Goal: Task Accomplishment & Management: Manage account settings

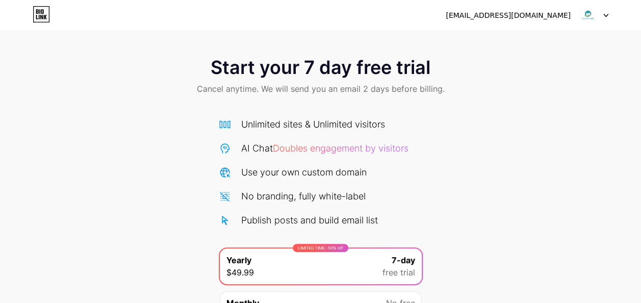
click at [601, 16] on div at bounding box center [594, 15] width 30 height 18
click at [518, 45] on li "Logout" at bounding box center [545, 42] width 127 height 28
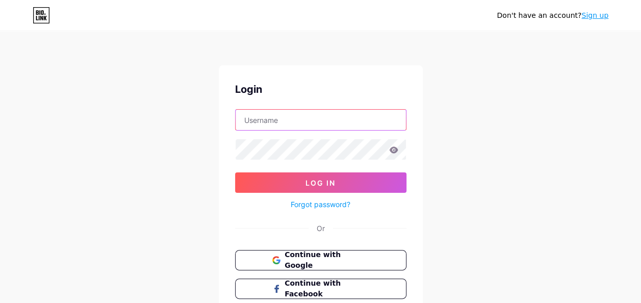
click at [310, 117] on input "text" at bounding box center [321, 120] width 170 height 20
type input "[DOMAIN_NAME][EMAIL_ADDRESS][DOMAIN_NAME]"
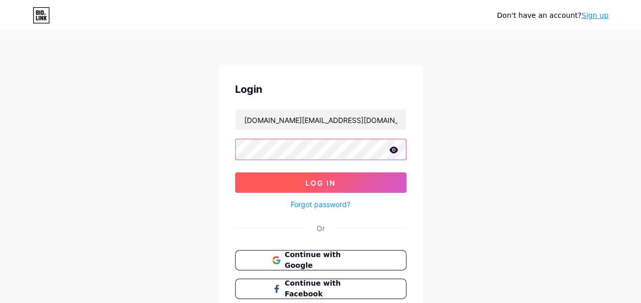
click at [338, 185] on button "Log In" at bounding box center [320, 182] width 171 height 20
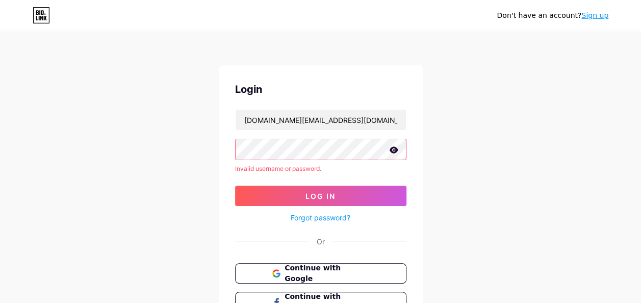
click at [390, 151] on icon at bounding box center [393, 149] width 9 height 7
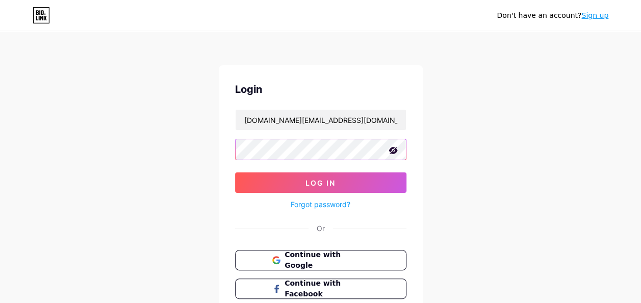
click at [334, 177] on button "Log In" at bounding box center [320, 182] width 171 height 20
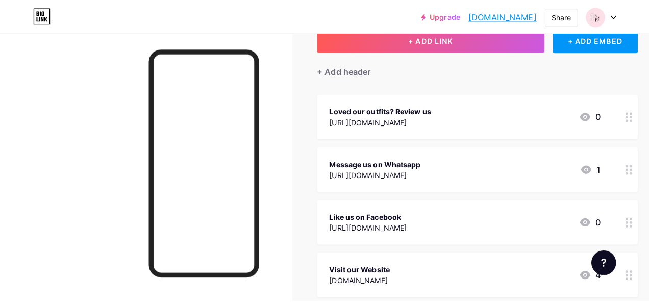
scroll to position [68, 0]
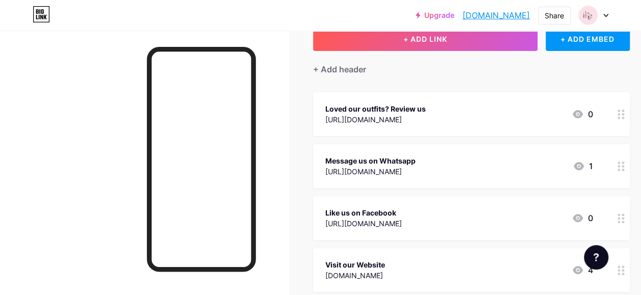
click at [614, 114] on div "Loved our outfits? Review us [URL][DOMAIN_NAME] 0" at bounding box center [471, 114] width 317 height 44
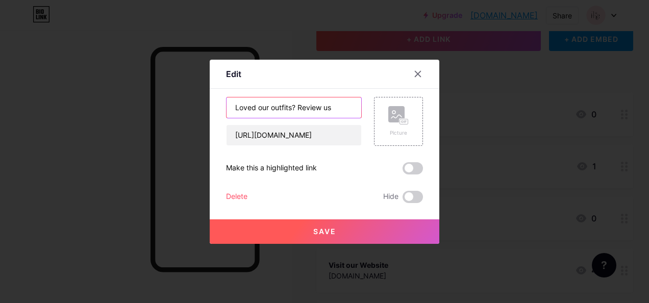
click at [342, 103] on input "Loved our outfits? Review us" at bounding box center [294, 107] width 135 height 20
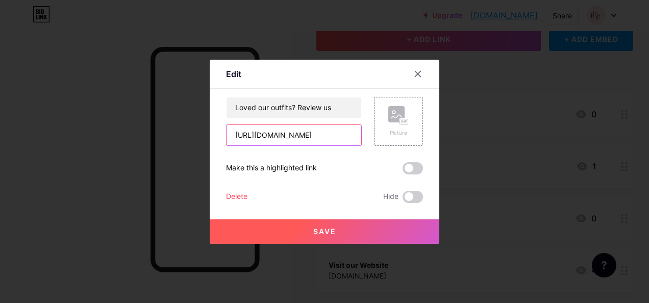
click at [235, 133] on input "[URL][DOMAIN_NAME]" at bounding box center [294, 135] width 135 height 20
click at [416, 76] on icon at bounding box center [418, 74] width 6 height 6
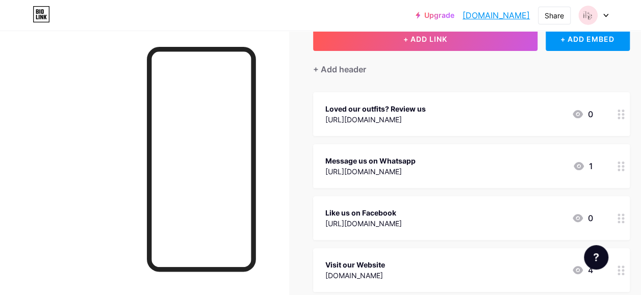
click at [618, 168] on div at bounding box center [621, 166] width 17 height 44
click at [621, 165] on icon at bounding box center [621, 167] width 7 height 10
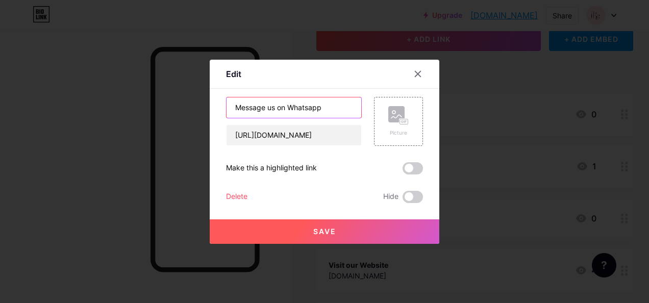
click at [236, 106] on input "Message us on Whatsapp" at bounding box center [294, 107] width 135 height 20
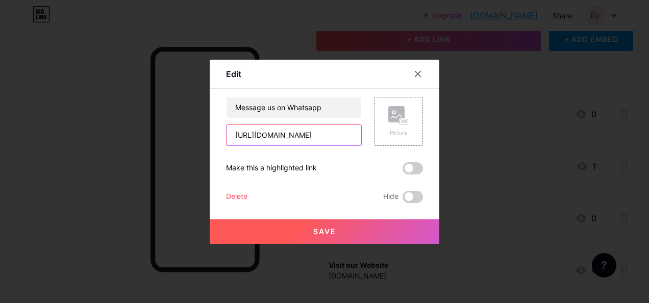
click at [237, 135] on input "[URL][DOMAIN_NAME]" at bounding box center [294, 135] width 135 height 20
click at [496, 204] on div at bounding box center [324, 151] width 649 height 303
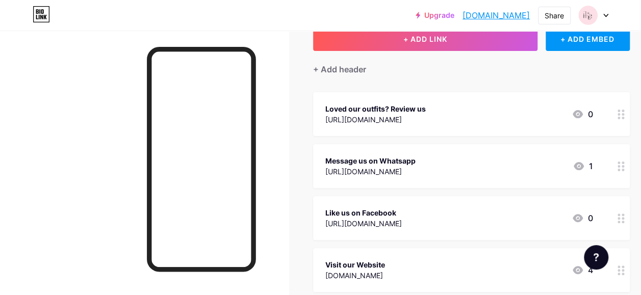
click at [618, 221] on div at bounding box center [621, 218] width 17 height 44
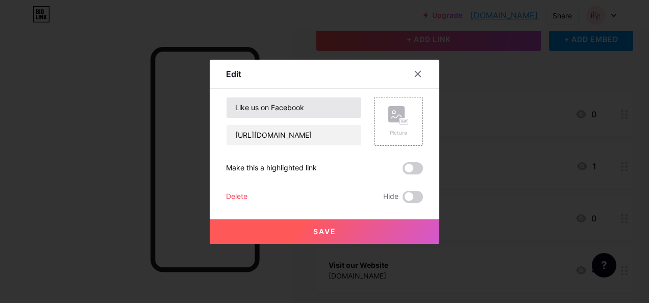
click at [235, 107] on input "Like us on Facebook" at bounding box center [294, 107] width 135 height 20
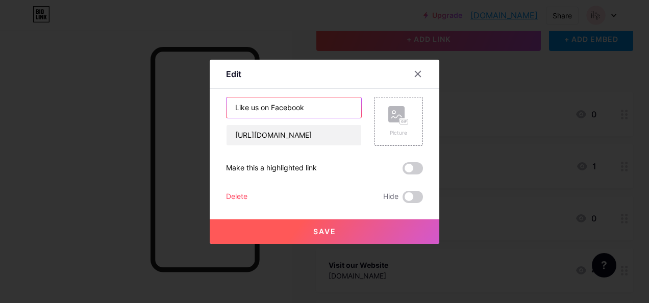
click at [229, 134] on input "[URL][DOMAIN_NAME]" at bounding box center [294, 135] width 135 height 20
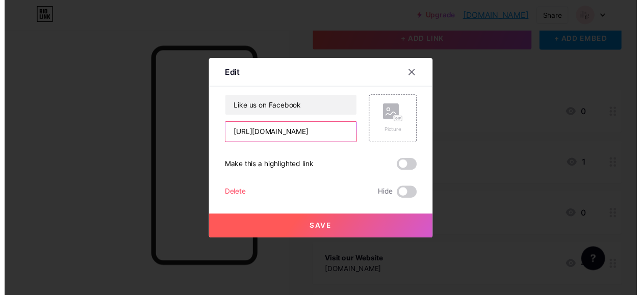
scroll to position [0, 0]
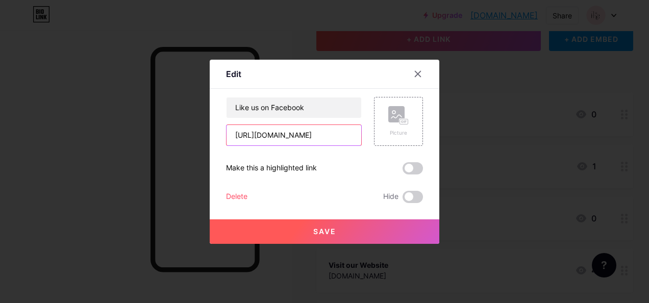
click at [518, 203] on div at bounding box center [324, 151] width 649 height 303
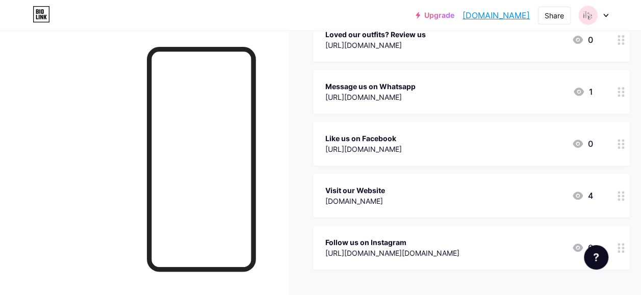
scroll to position [151, 0]
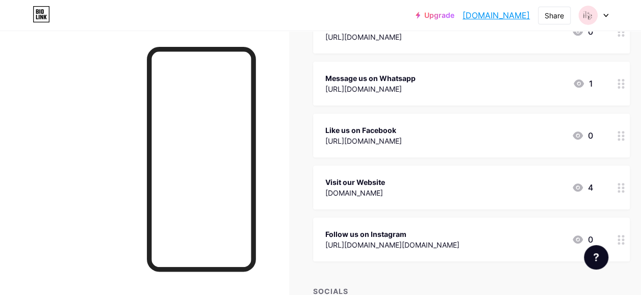
click at [548, 191] on div "Visit our Website [DOMAIN_NAME] 4" at bounding box center [460, 187] width 268 height 23
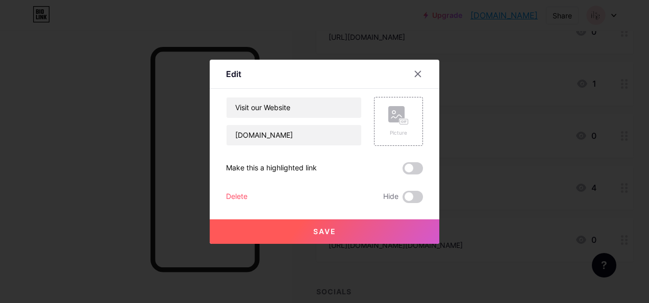
click at [235, 107] on input "Visit our Website" at bounding box center [294, 107] width 135 height 20
click at [228, 136] on input "[DOMAIN_NAME]" at bounding box center [294, 135] width 135 height 20
click at [558, 191] on div at bounding box center [324, 151] width 649 height 303
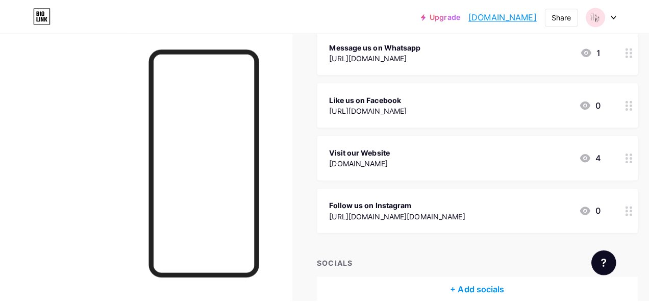
scroll to position [185, 0]
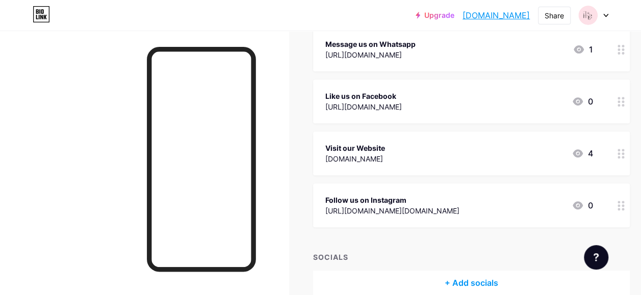
click at [460, 206] on div "[URL][DOMAIN_NAME][DOMAIN_NAME]" at bounding box center [393, 211] width 134 height 11
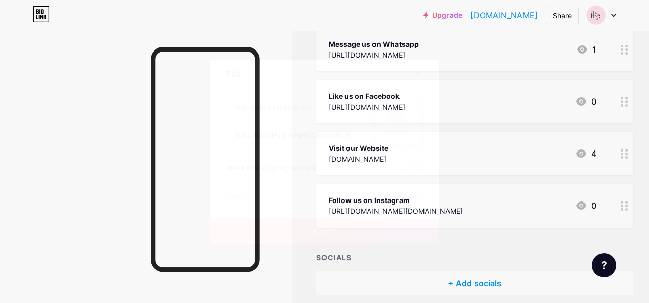
click at [228, 108] on input "Follow us on Instagram" at bounding box center [294, 107] width 135 height 20
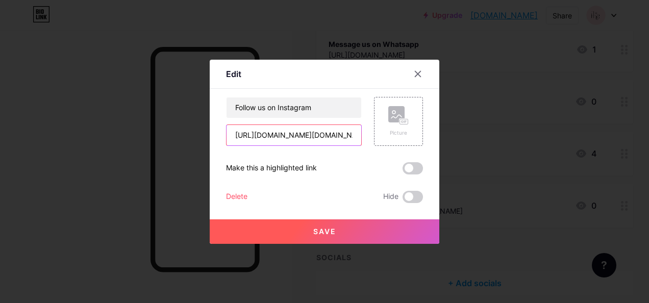
click at [234, 134] on input "[URL][DOMAIN_NAME][DOMAIN_NAME]" at bounding box center [294, 135] width 135 height 20
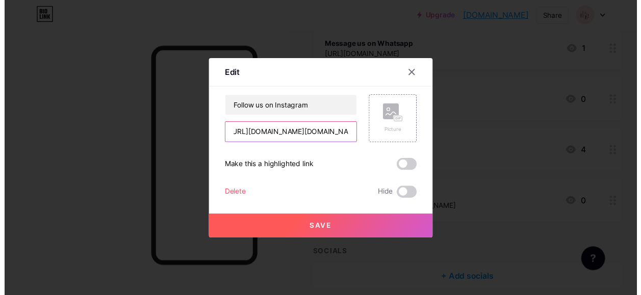
scroll to position [0, 0]
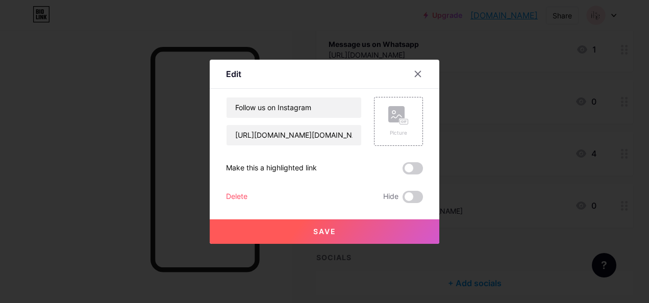
click at [550, 180] on div at bounding box center [324, 151] width 649 height 303
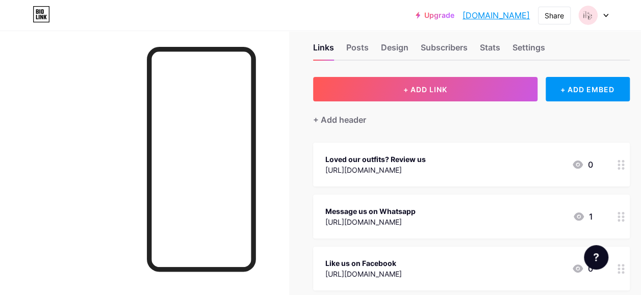
scroll to position [12, 0]
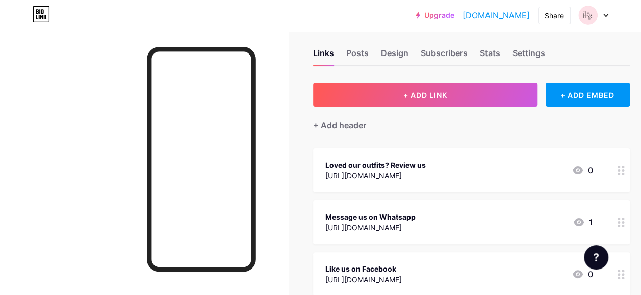
click at [625, 172] on icon at bounding box center [621, 171] width 7 height 10
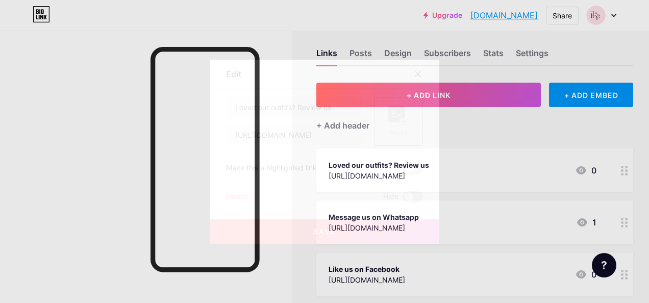
click at [246, 192] on div "Delete" at bounding box center [236, 197] width 21 height 12
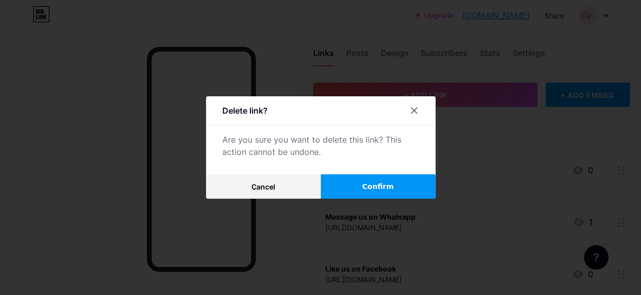
click at [416, 192] on button "Confirm" at bounding box center [378, 187] width 115 height 24
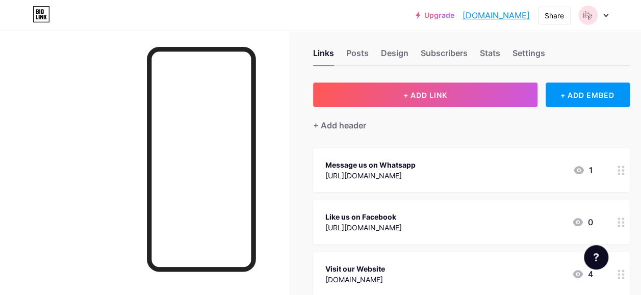
click at [621, 175] on circle at bounding box center [619, 174] width 3 height 3
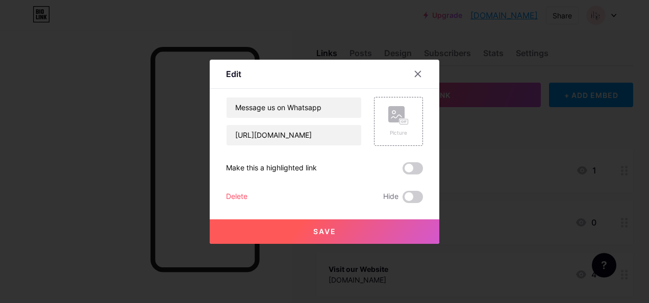
click at [326, 193] on div "Delete Hide" at bounding box center [324, 197] width 197 height 12
click at [242, 194] on div "Delete" at bounding box center [236, 197] width 21 height 12
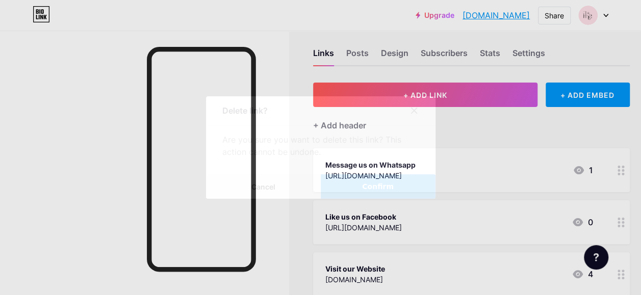
click at [372, 192] on span "Confirm" at bounding box center [378, 187] width 32 height 11
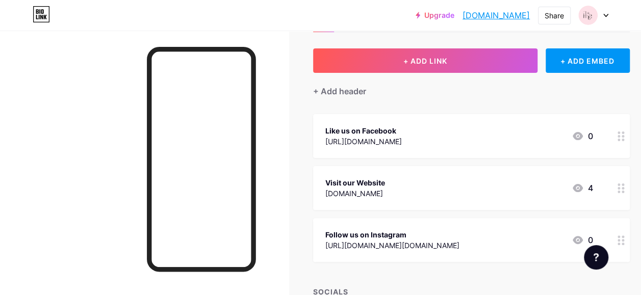
scroll to position [57, 0]
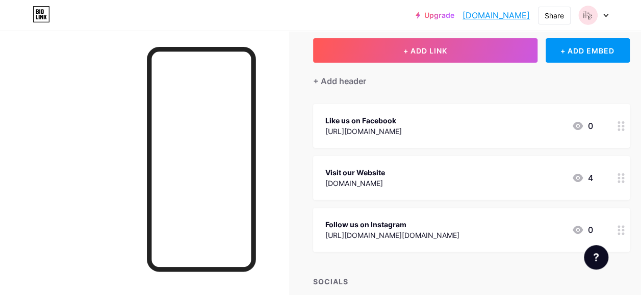
click at [618, 128] on div at bounding box center [621, 126] width 17 height 44
click at [622, 126] on icon at bounding box center [621, 126] width 7 height 10
click at [402, 135] on div "[URL][DOMAIN_NAME]" at bounding box center [364, 131] width 77 height 11
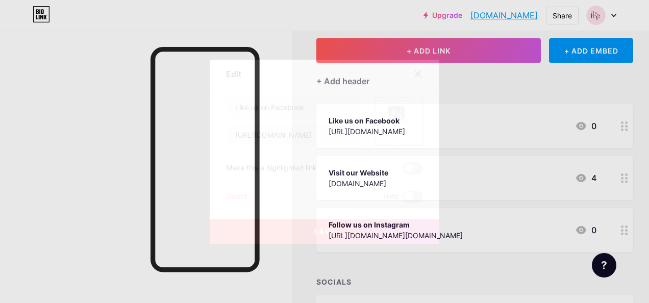
click at [262, 204] on div "Save" at bounding box center [325, 223] width 230 height 41
click at [238, 196] on div "Delete" at bounding box center [236, 197] width 21 height 12
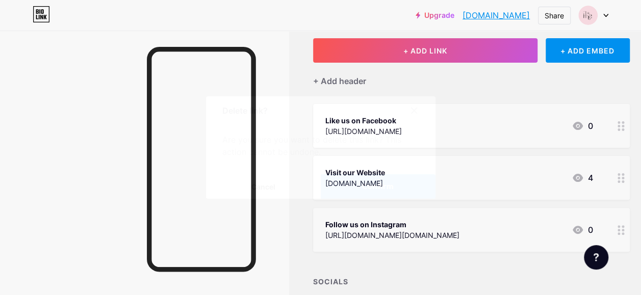
click at [383, 191] on span "Confirm" at bounding box center [378, 187] width 32 height 11
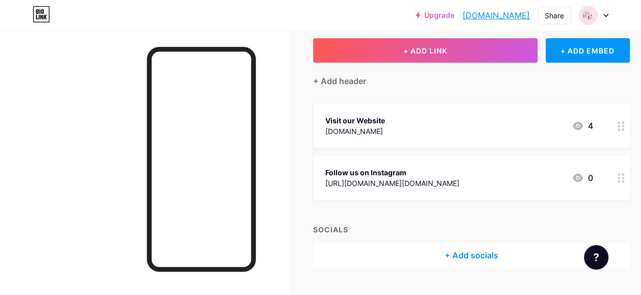
click at [620, 176] on div at bounding box center [621, 178] width 17 height 44
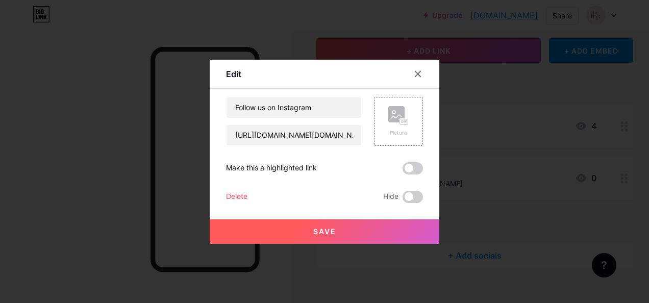
click at [274, 199] on div "Delete Hide" at bounding box center [324, 197] width 197 height 12
click at [238, 196] on div "Delete" at bounding box center [236, 197] width 21 height 12
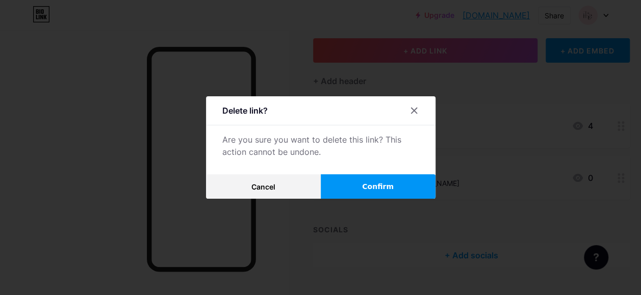
click at [390, 192] on span "Confirm" at bounding box center [378, 187] width 32 height 11
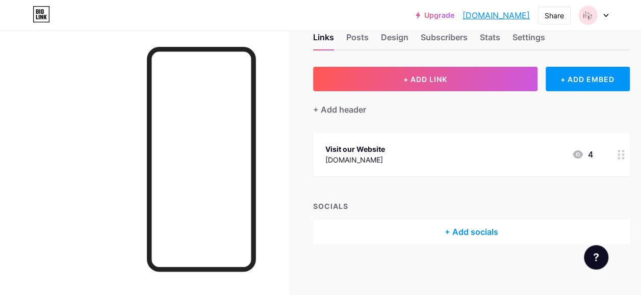
scroll to position [28, 0]
click at [350, 114] on div "+ Add header" at bounding box center [339, 110] width 53 height 12
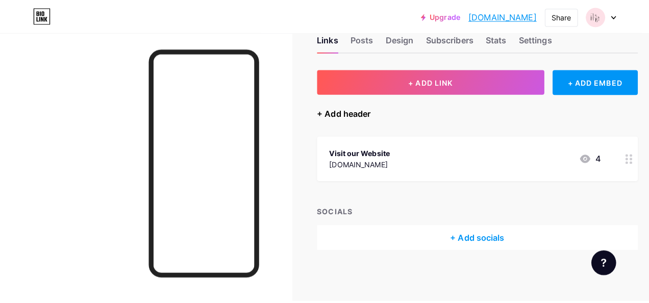
scroll to position [20, 0]
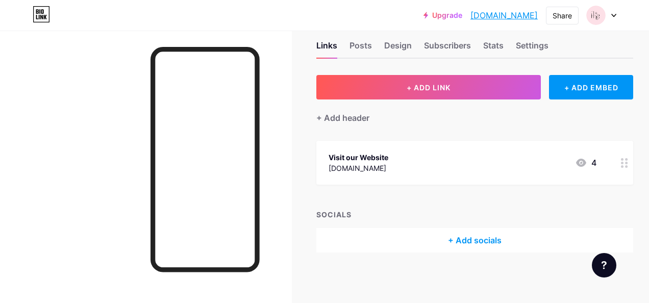
click at [416, 115] on icon at bounding box center [418, 114] width 6 height 6
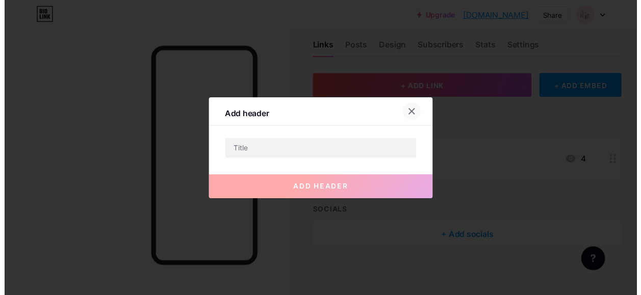
scroll to position [28, 0]
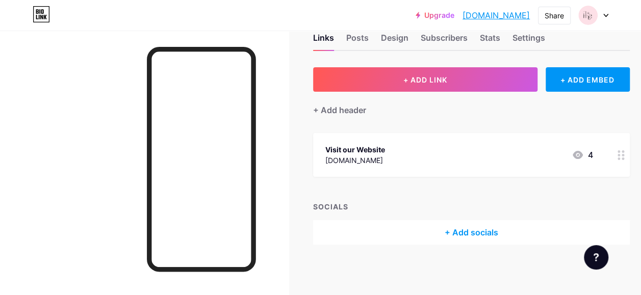
click at [468, 232] on div "+ Add socials" at bounding box center [471, 232] width 317 height 24
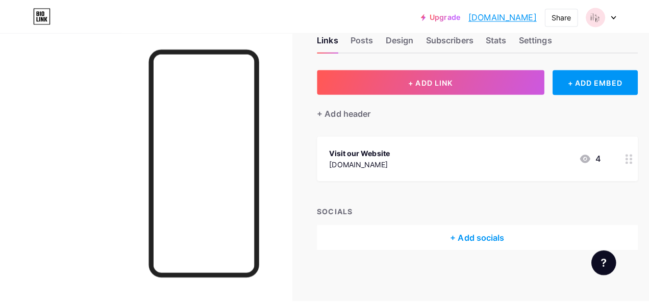
scroll to position [20, 0]
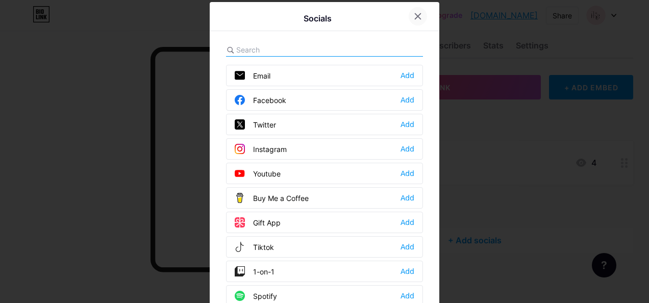
click at [409, 12] on div at bounding box center [418, 16] width 18 height 18
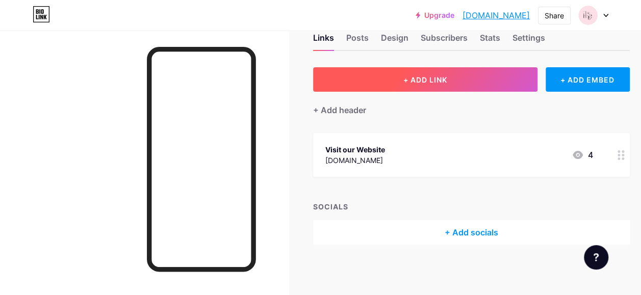
click at [484, 82] on button "+ ADD LINK" at bounding box center [425, 79] width 225 height 24
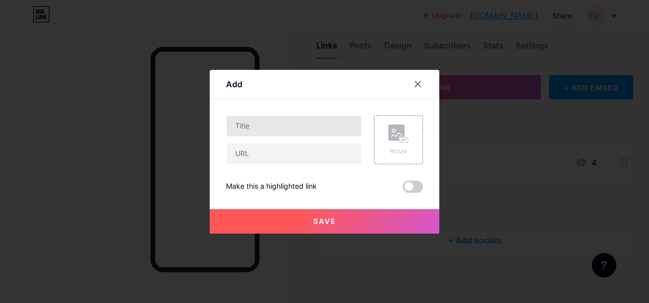
click at [309, 129] on input "text" at bounding box center [294, 126] width 135 height 20
paste input "Message us on Whatsapp"
type input "Message us on Whatsapp"
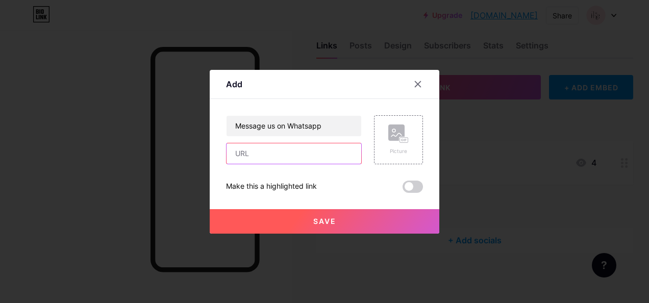
click at [294, 145] on input "text" at bounding box center [294, 153] width 135 height 20
paste input "[URL][DOMAIN_NAME]"
type input "[URL][DOMAIN_NAME]"
click at [354, 222] on button "Save" at bounding box center [325, 221] width 230 height 24
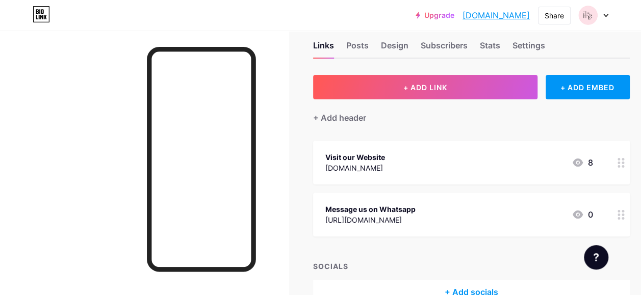
click at [419, 83] on span "+ ADD LINK" at bounding box center [426, 87] width 44 height 9
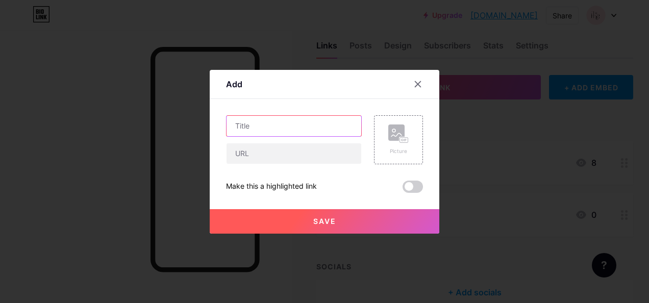
click at [325, 127] on input "text" at bounding box center [294, 126] width 135 height 20
paste input "Loved our outfits? Review us"
type input "Loved our outfits? Review us"
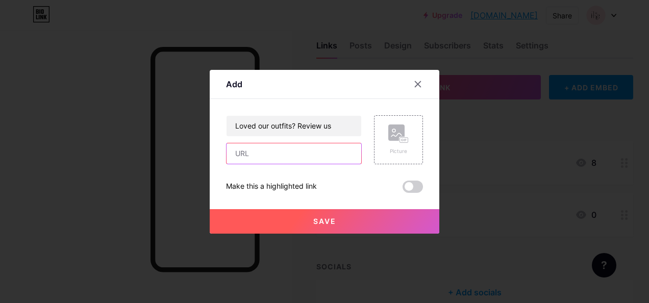
click at [307, 147] on input "text" at bounding box center [294, 153] width 135 height 20
paste input "[URL][DOMAIN_NAME]"
type input "[URL][DOMAIN_NAME]"
click at [389, 221] on button "Save" at bounding box center [325, 221] width 230 height 24
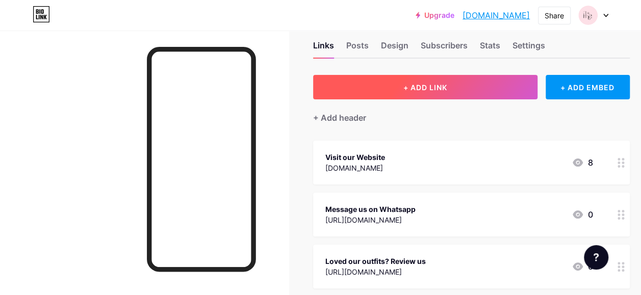
click at [447, 91] on span "+ ADD LINK" at bounding box center [426, 87] width 44 height 9
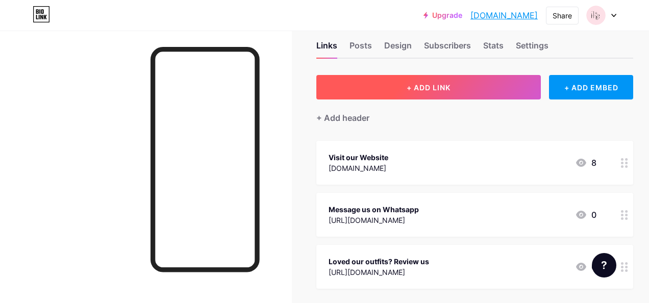
click at [324, 126] on input "text" at bounding box center [294, 126] width 135 height 20
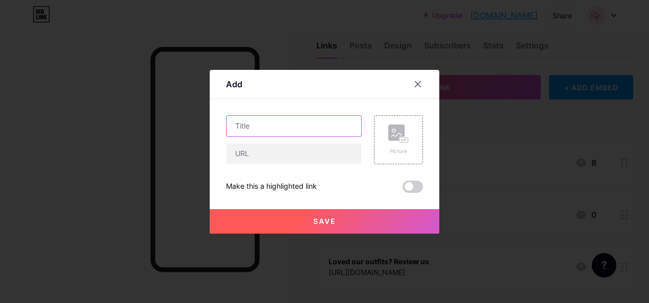
paste input "Follow us on Instagram"
type input "Follow us on Instagram"
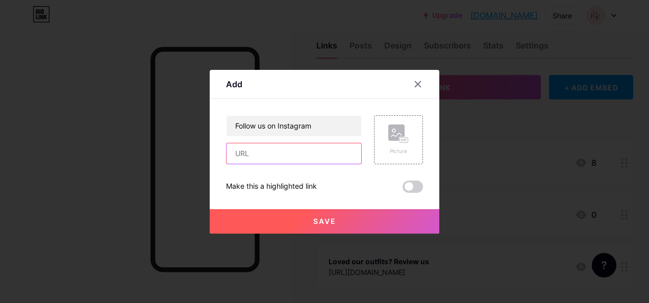
click at [290, 151] on input "text" at bounding box center [294, 153] width 135 height 20
paste input "[URL][DOMAIN_NAME][DOMAIN_NAME]"
type input "[URL][DOMAIN_NAME][DOMAIN_NAME]"
click at [405, 228] on button "Save" at bounding box center [325, 221] width 230 height 24
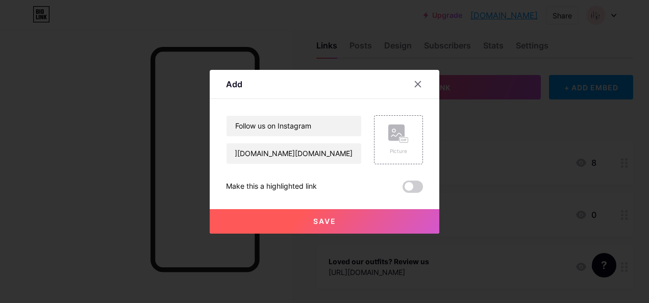
scroll to position [0, 0]
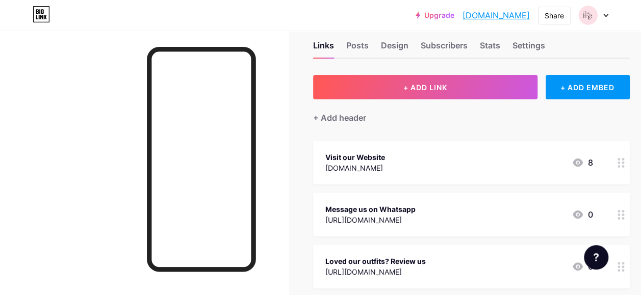
click at [432, 86] on span "+ ADD LINK" at bounding box center [426, 87] width 44 height 9
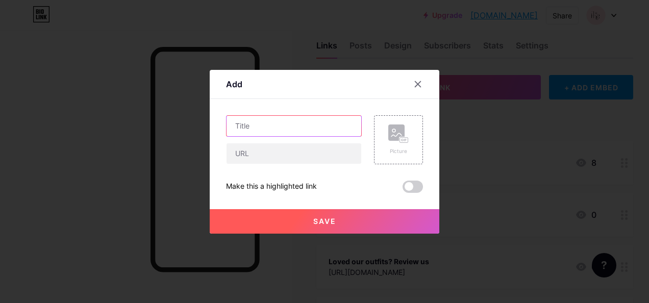
click at [313, 122] on input "text" at bounding box center [294, 126] width 135 height 20
paste input "Like us on Facebook"
type input "Like us on Facebook"
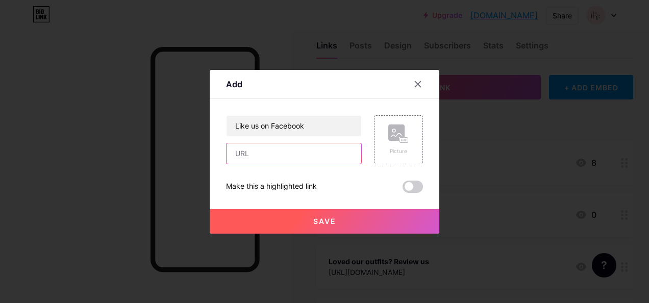
click at [309, 156] on input "text" at bounding box center [294, 153] width 135 height 20
paste input "[URL][DOMAIN_NAME]"
type input "[URL][DOMAIN_NAME]"
click at [356, 231] on button "Save" at bounding box center [325, 221] width 230 height 24
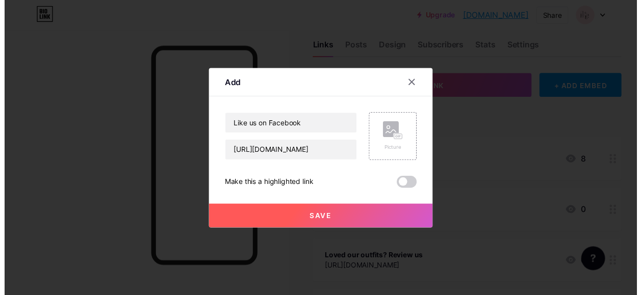
scroll to position [0, 0]
